Goal: Information Seeking & Learning: Learn about a topic

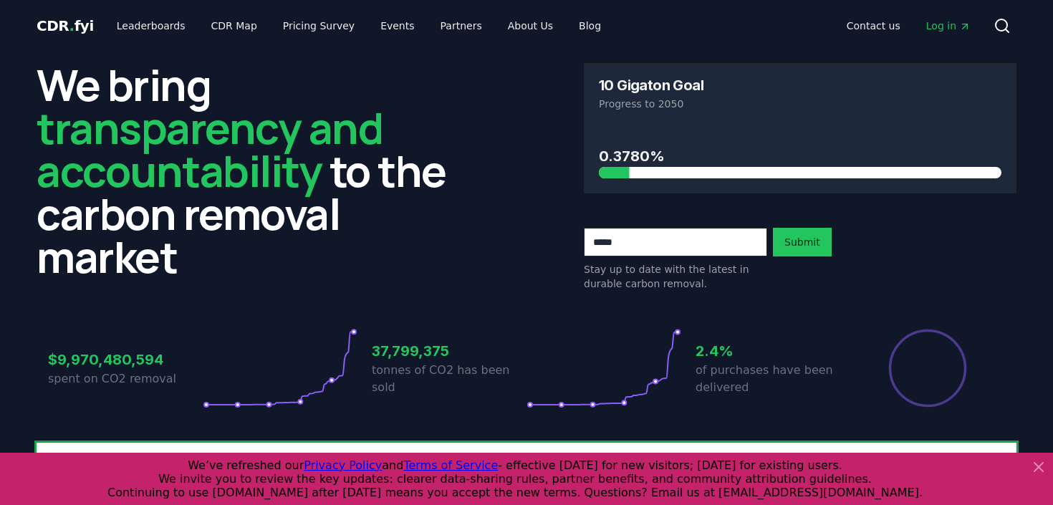
click at [1040, 467] on icon at bounding box center [1038, 467] width 17 height 17
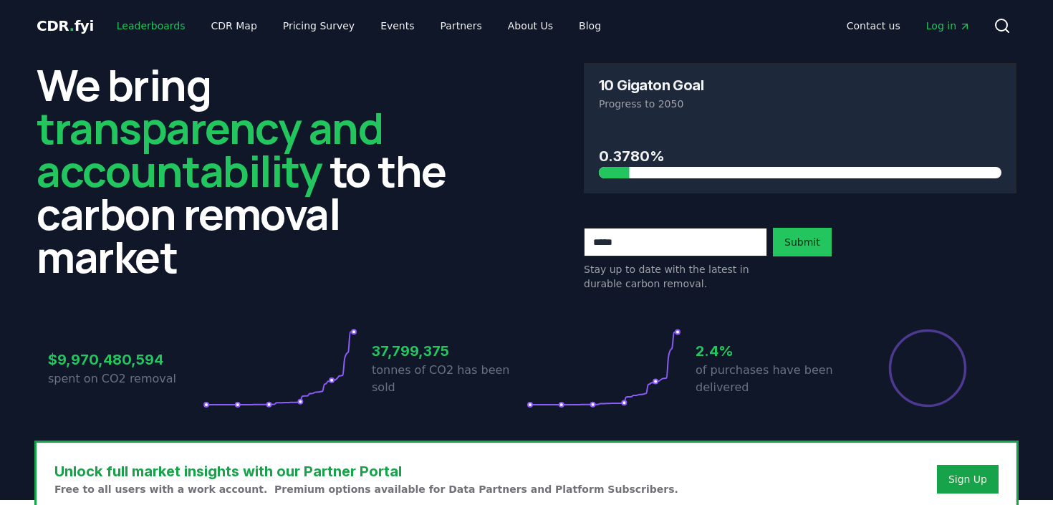
click at [142, 26] on link "Leaderboards" at bounding box center [151, 26] width 92 height 26
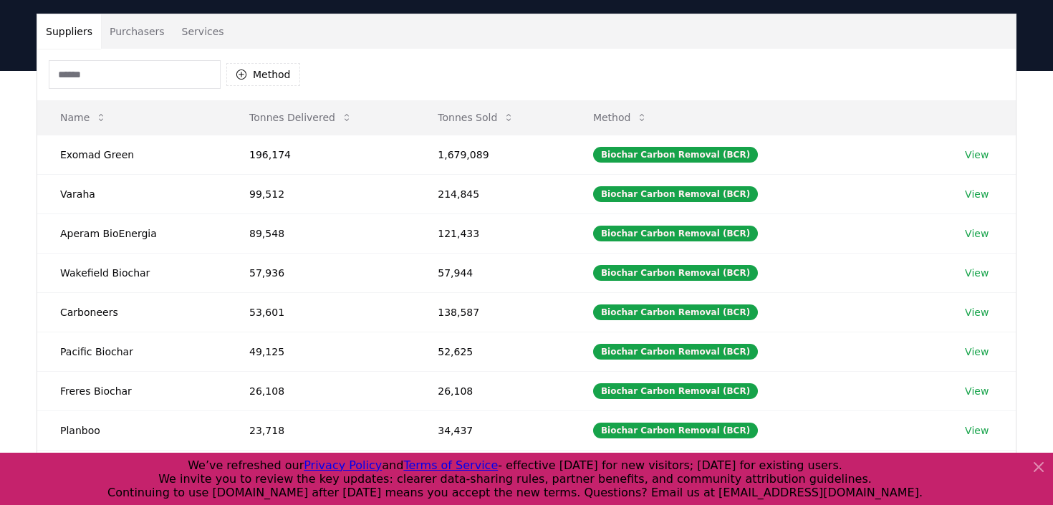
scroll to position [64, 0]
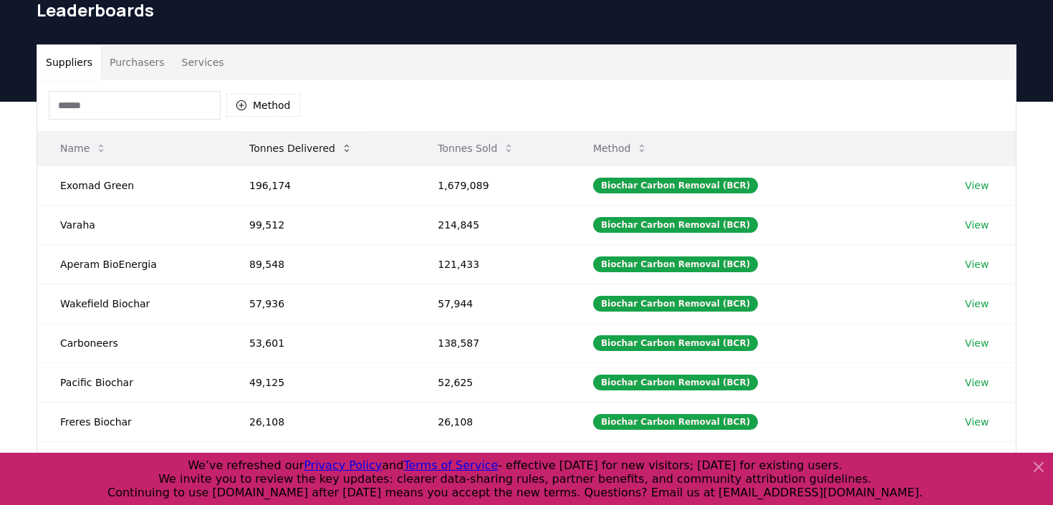
click at [345, 150] on icon at bounding box center [347, 148] width 4 height 7
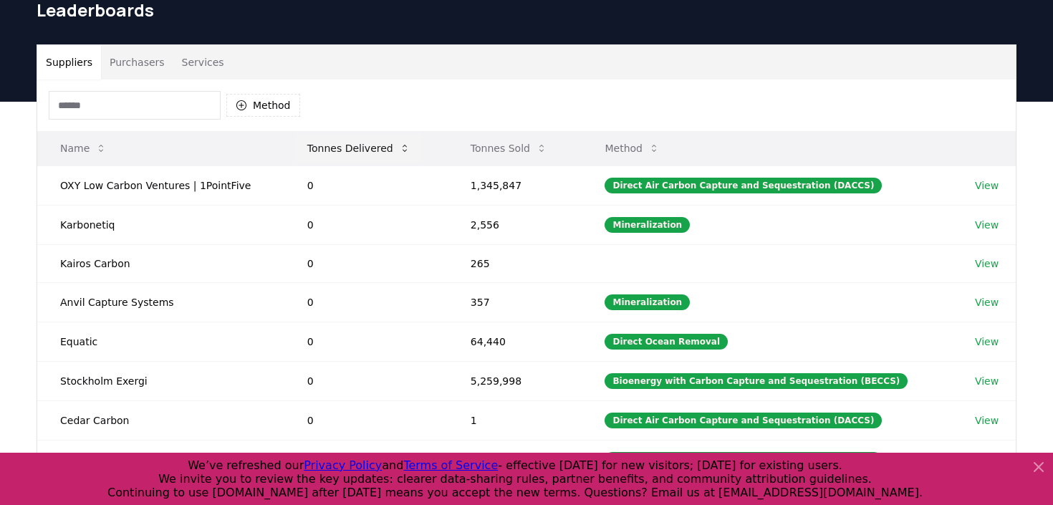
click at [345, 147] on button "Tonnes Delivered" at bounding box center [359, 148] width 126 height 29
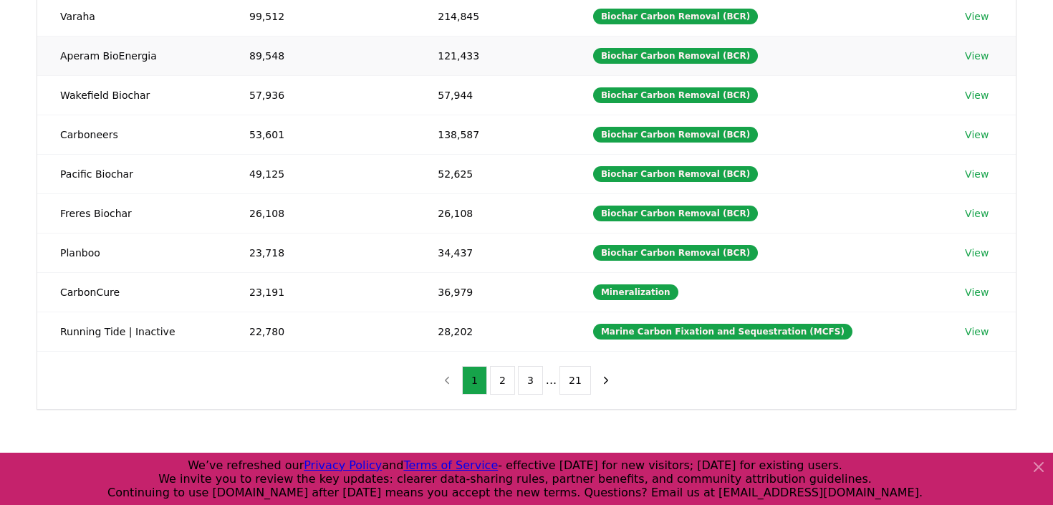
scroll to position [337, 0]
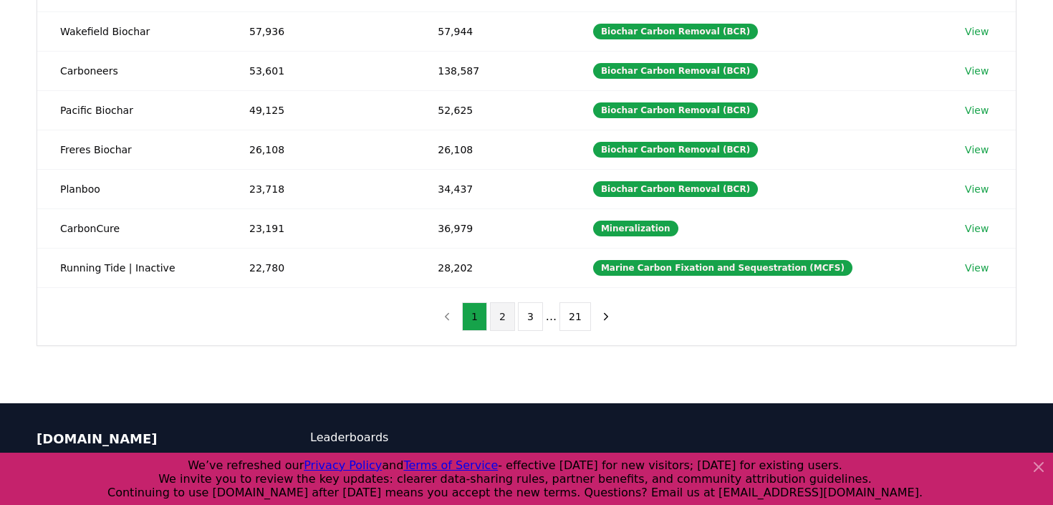
click at [498, 317] on button "2" at bounding box center [502, 316] width 25 height 29
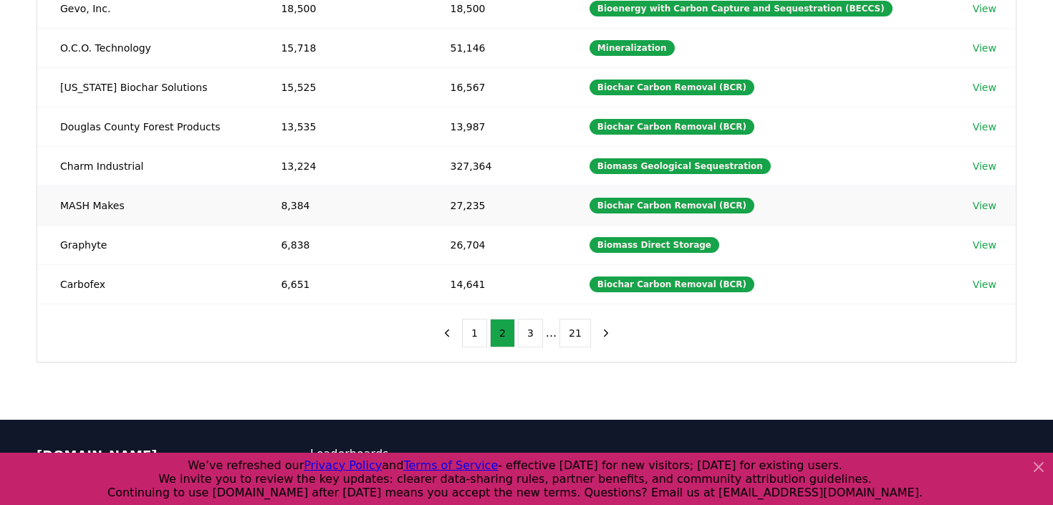
scroll to position [330, 0]
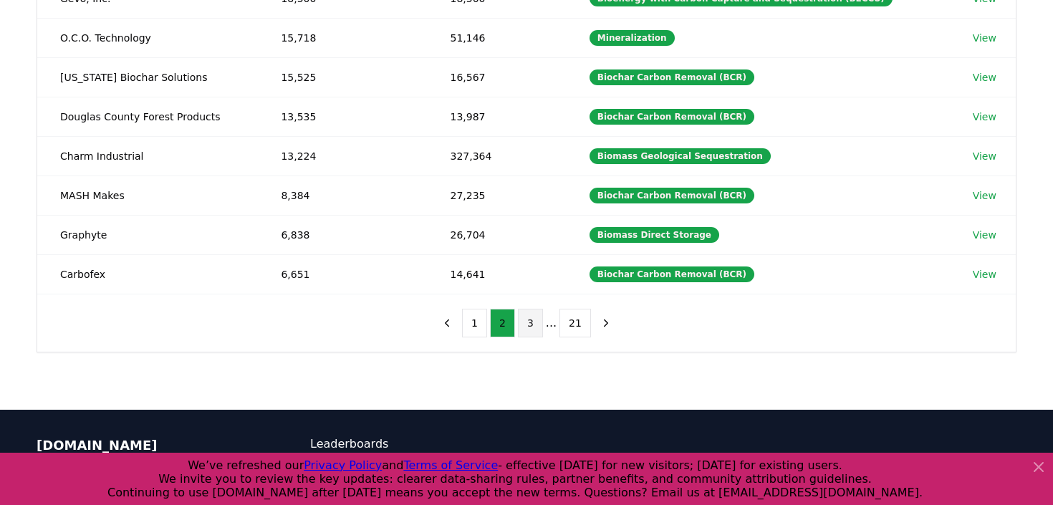
click at [537, 321] on button "3" at bounding box center [530, 323] width 25 height 29
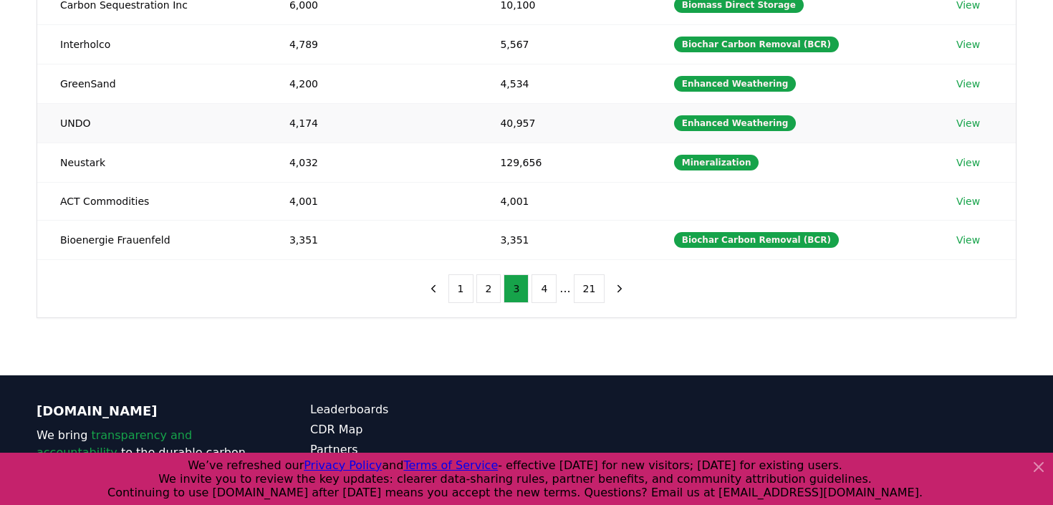
scroll to position [371, 0]
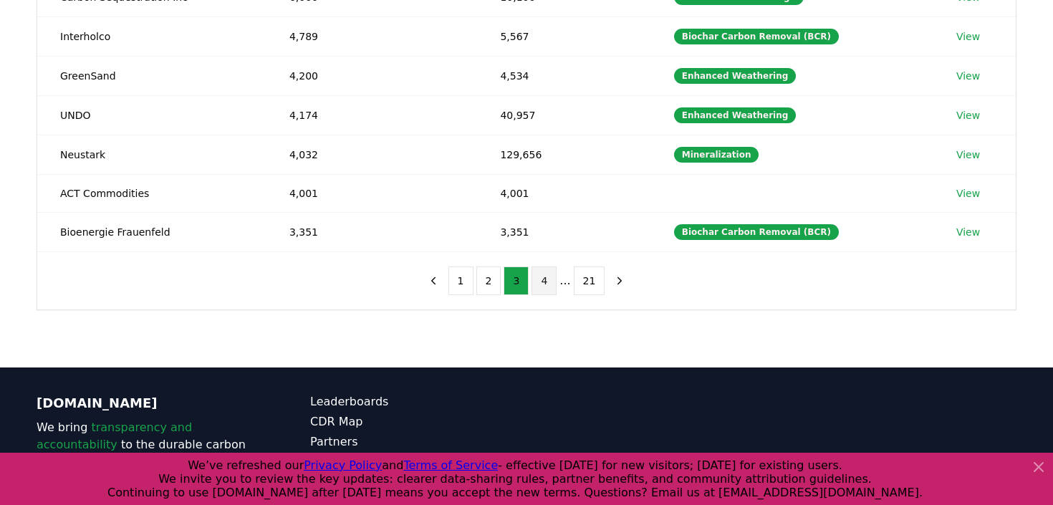
click at [547, 282] on button "4" at bounding box center [544, 281] width 25 height 29
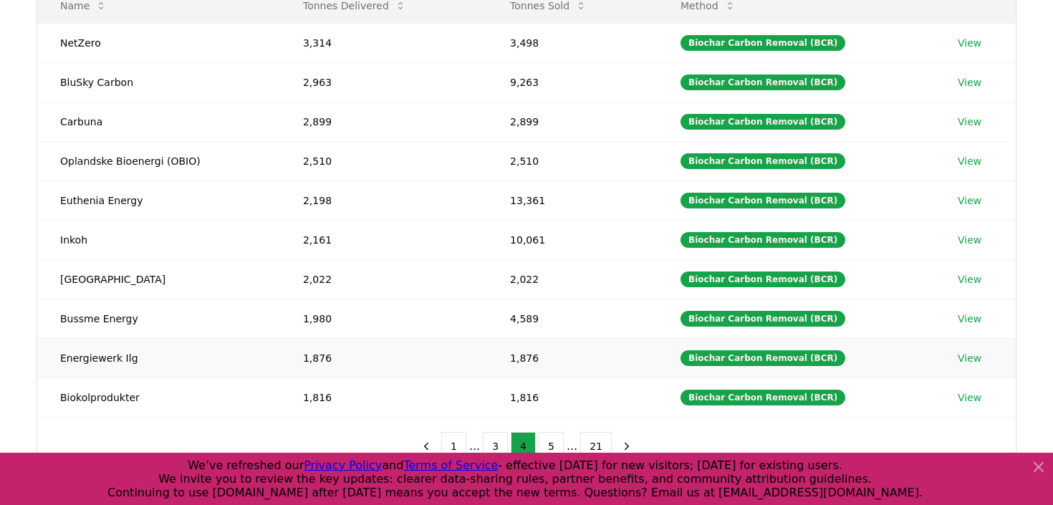
scroll to position [351, 0]
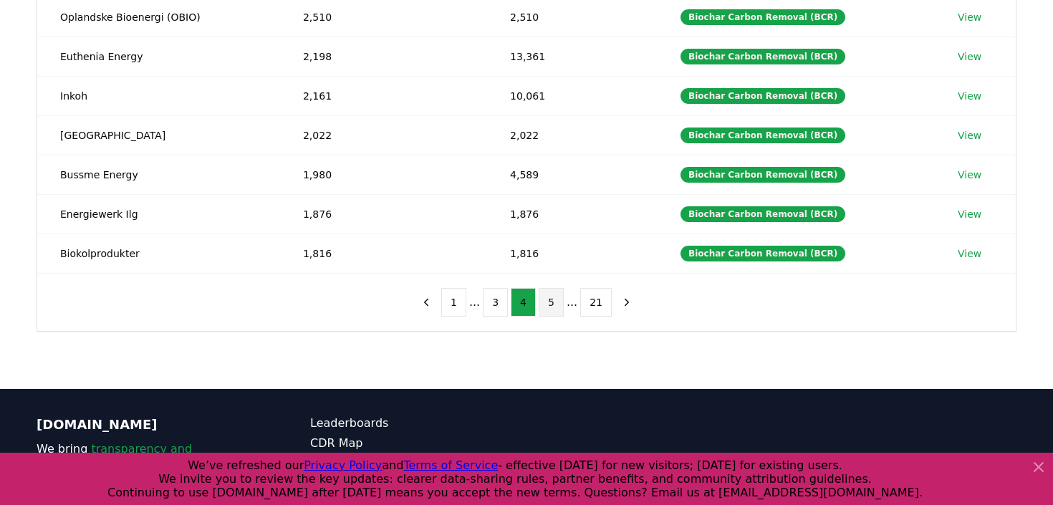
click at [554, 302] on button "5" at bounding box center [551, 302] width 25 height 29
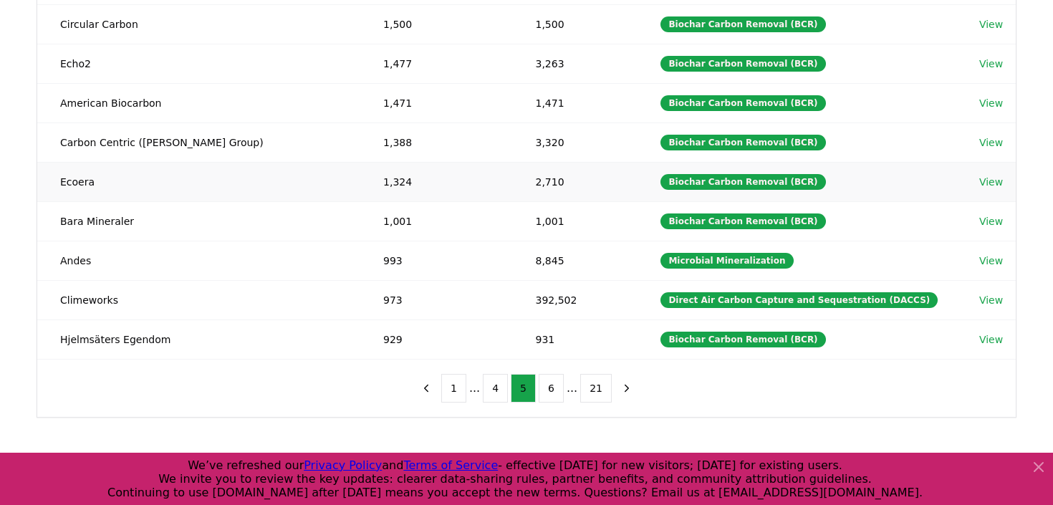
scroll to position [297, 0]
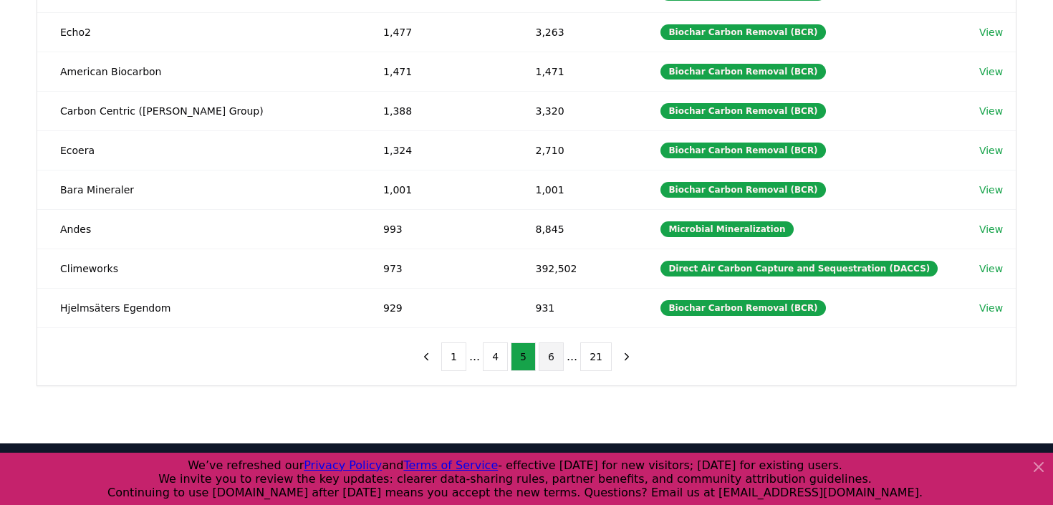
click at [547, 362] on button "6" at bounding box center [551, 357] width 25 height 29
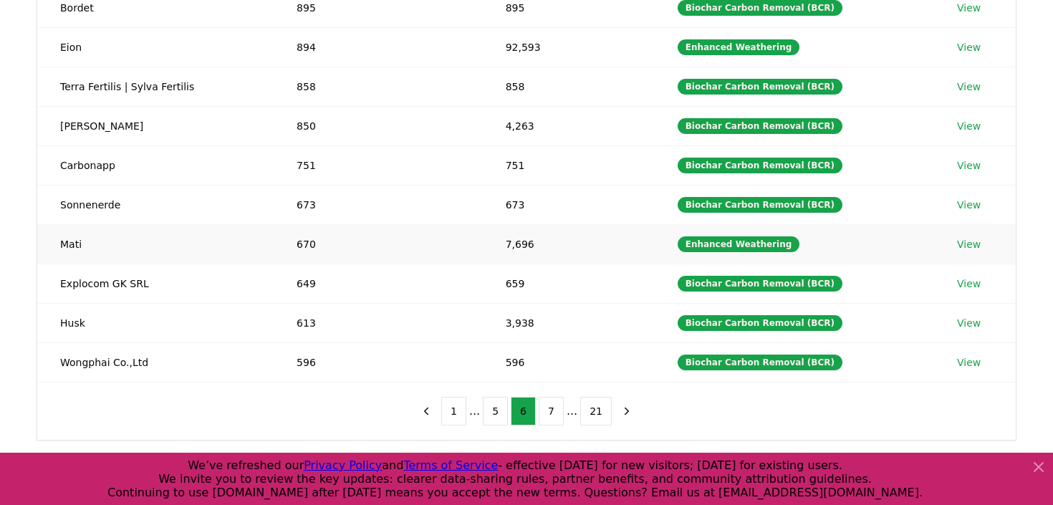
scroll to position [244, 0]
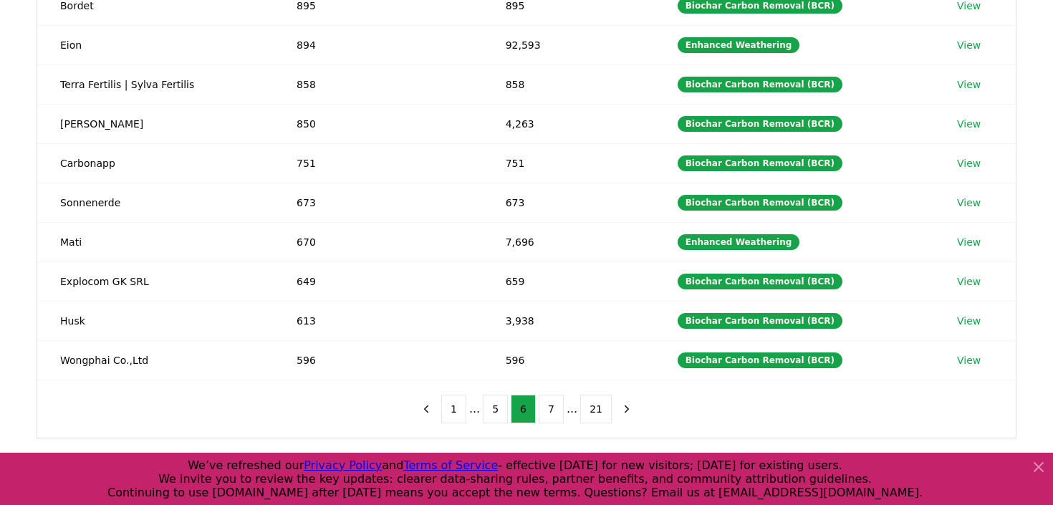
click at [1041, 468] on icon at bounding box center [1038, 467] width 17 height 17
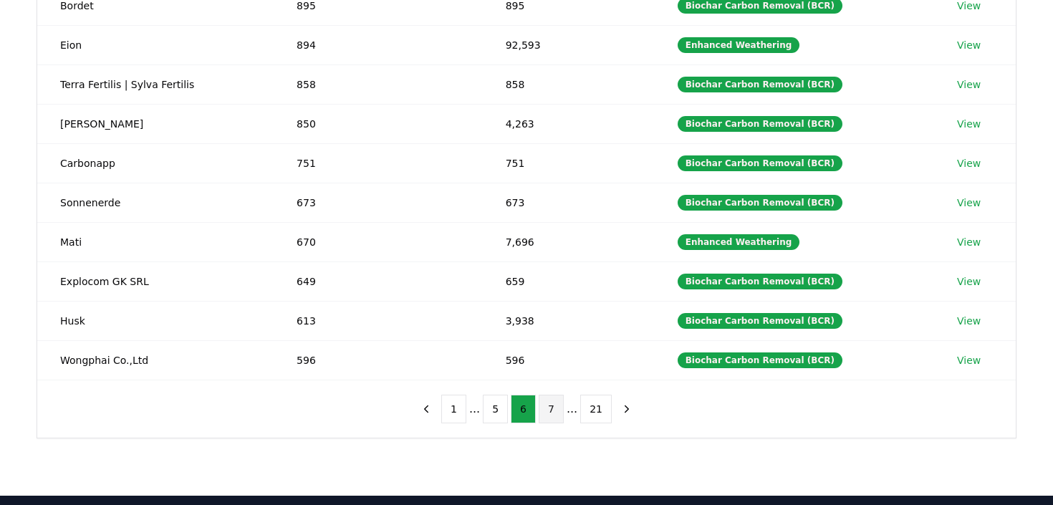
click at [553, 413] on button "7" at bounding box center [551, 409] width 25 height 29
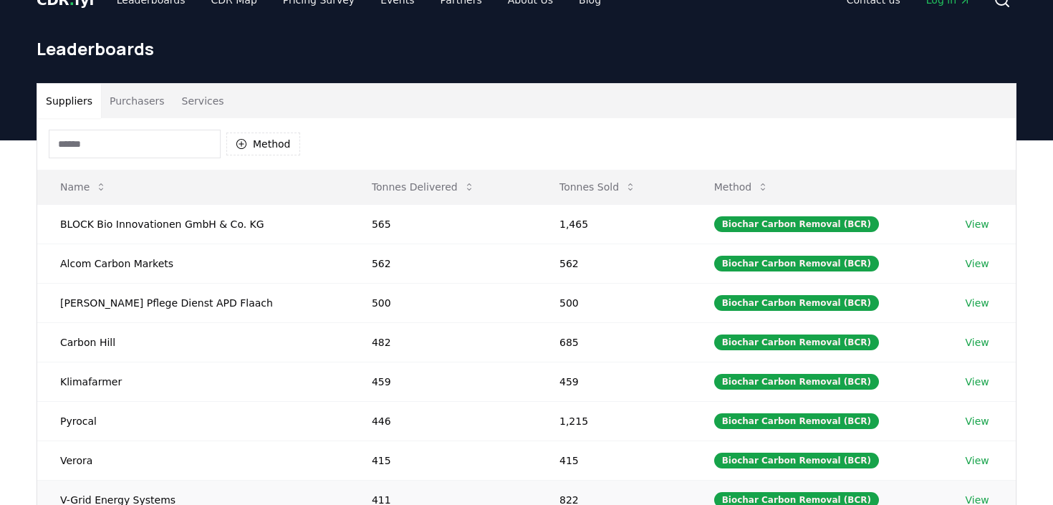
scroll to position [0, 0]
